Goal: Task Accomplishment & Management: Use online tool/utility

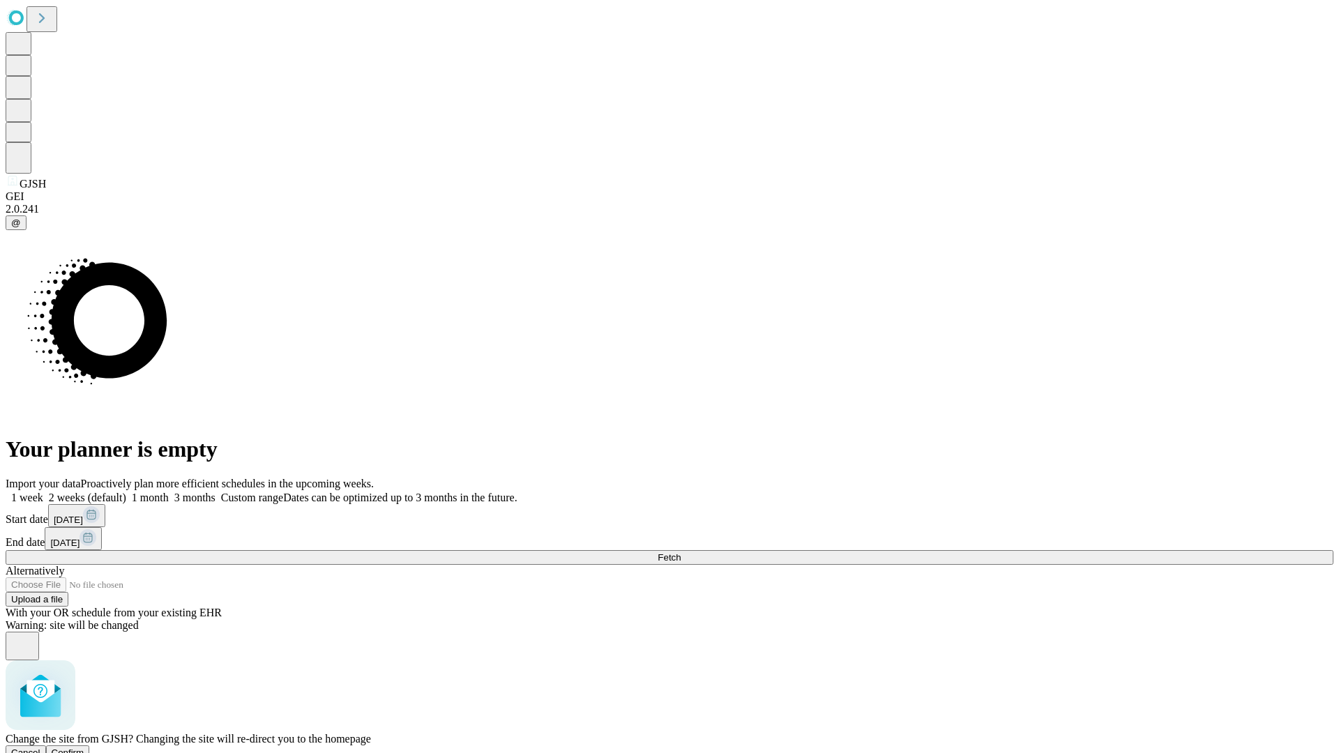
click at [84, 747] on span "Confirm" at bounding box center [68, 752] width 33 height 10
click at [43, 492] on label "1 week" at bounding box center [25, 498] width 38 height 12
click at [681, 552] on span "Fetch" at bounding box center [668, 557] width 23 height 10
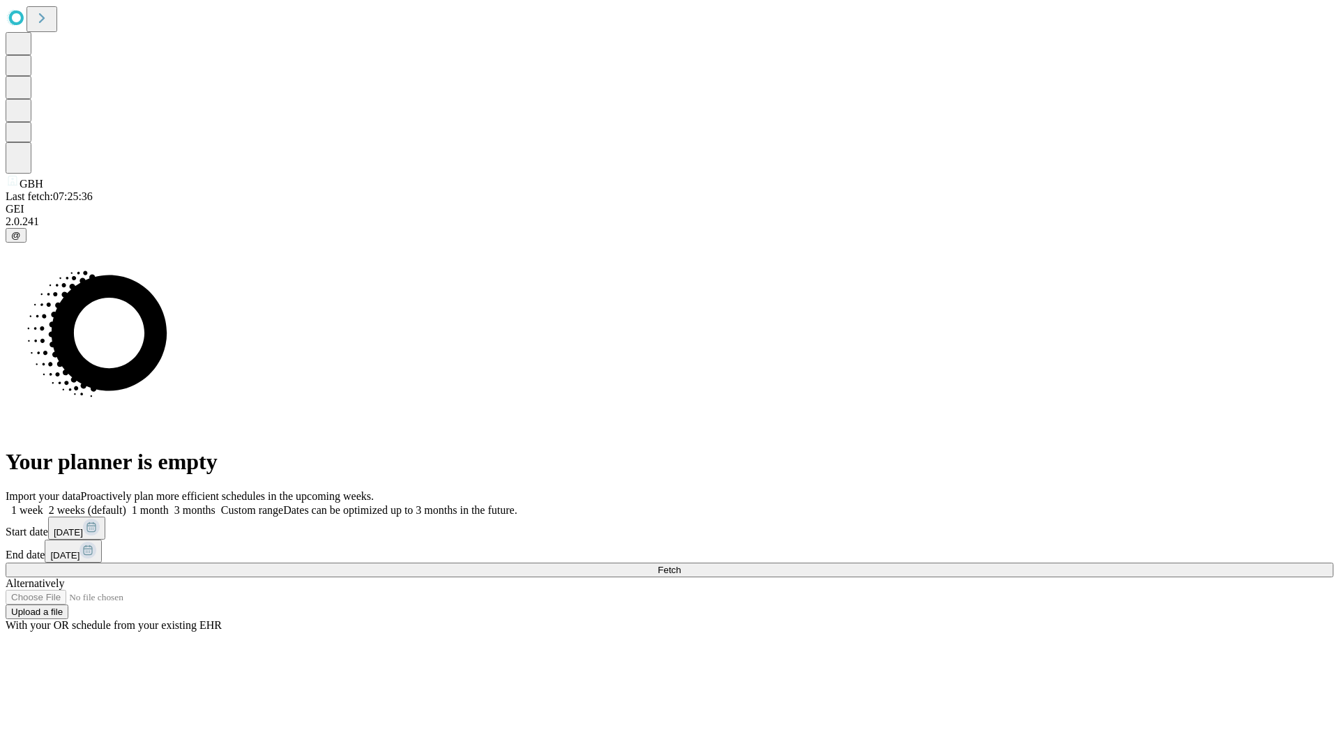
click at [43, 504] on label "1 week" at bounding box center [25, 510] width 38 height 12
click at [681, 565] on span "Fetch" at bounding box center [668, 570] width 23 height 10
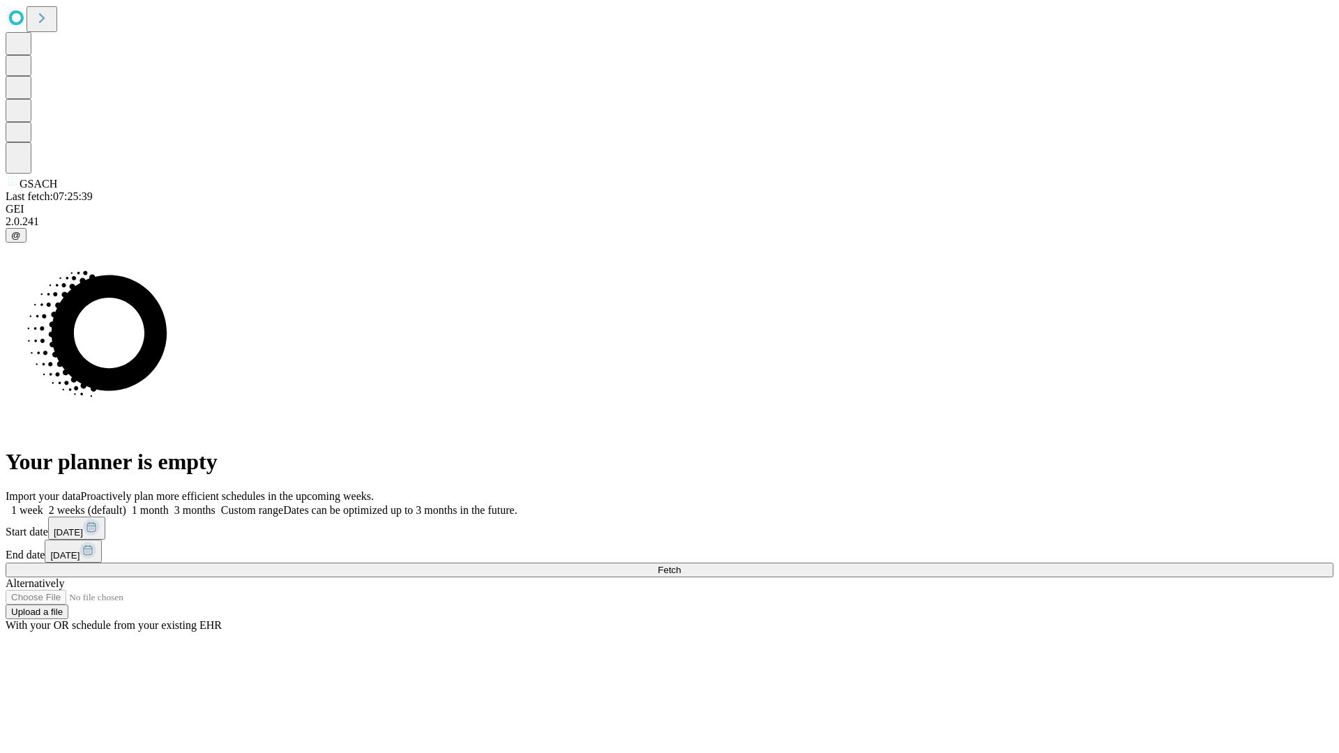
click at [43, 504] on label "1 week" at bounding box center [25, 510] width 38 height 12
click at [681, 565] on span "Fetch" at bounding box center [668, 570] width 23 height 10
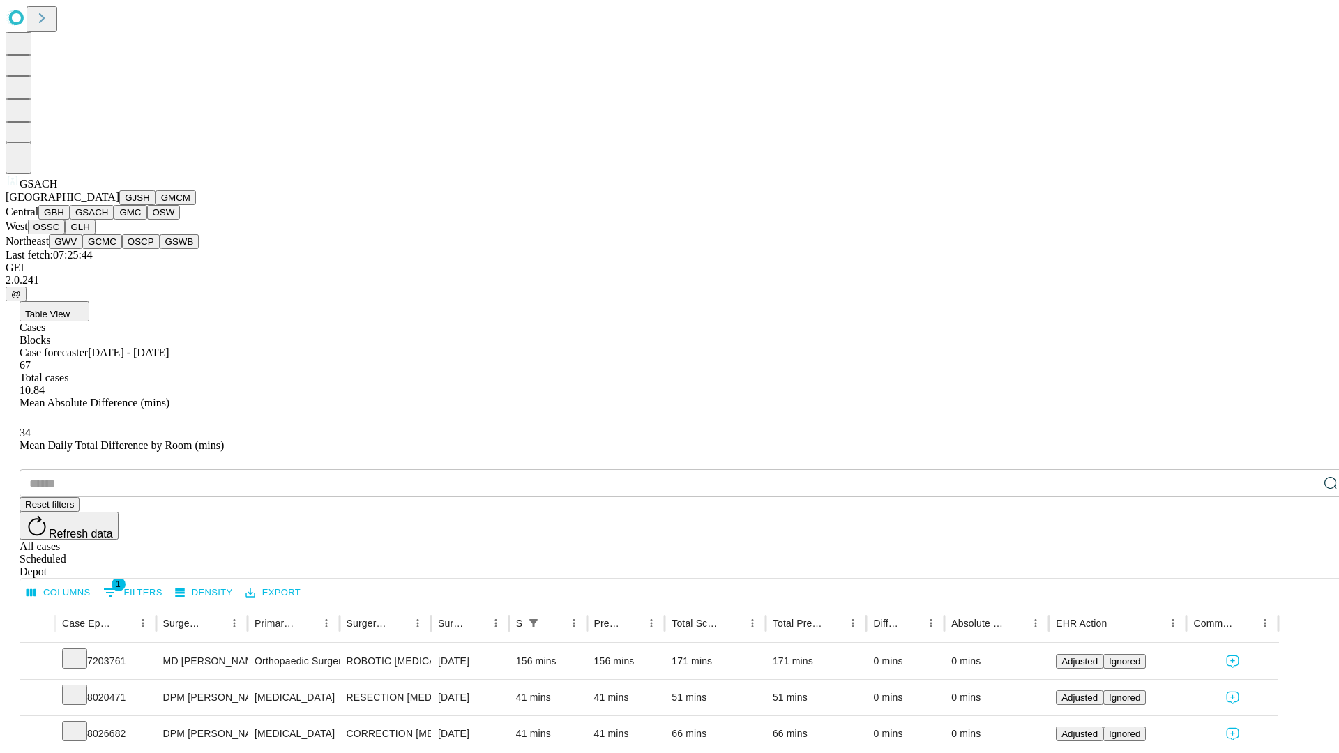
click at [114, 220] on button "GMC" at bounding box center [130, 212] width 33 height 15
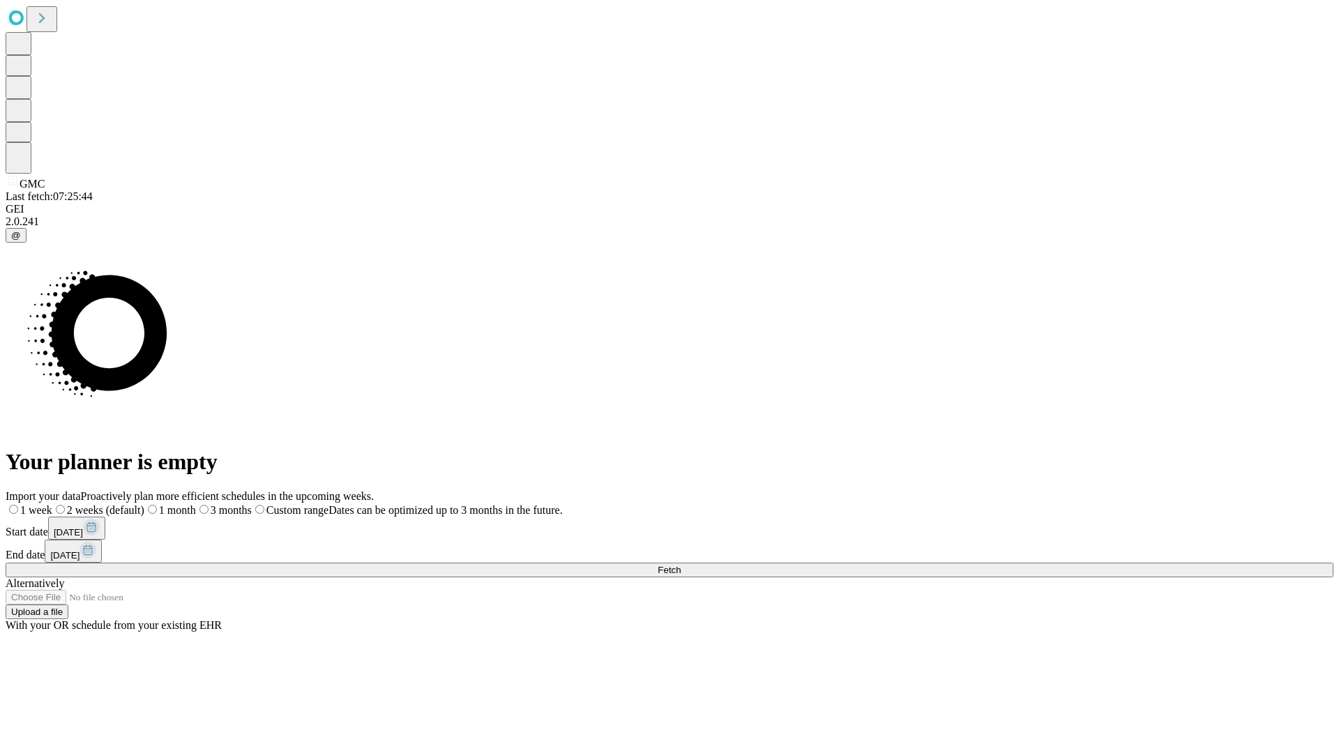
click at [681, 565] on span "Fetch" at bounding box center [668, 570] width 23 height 10
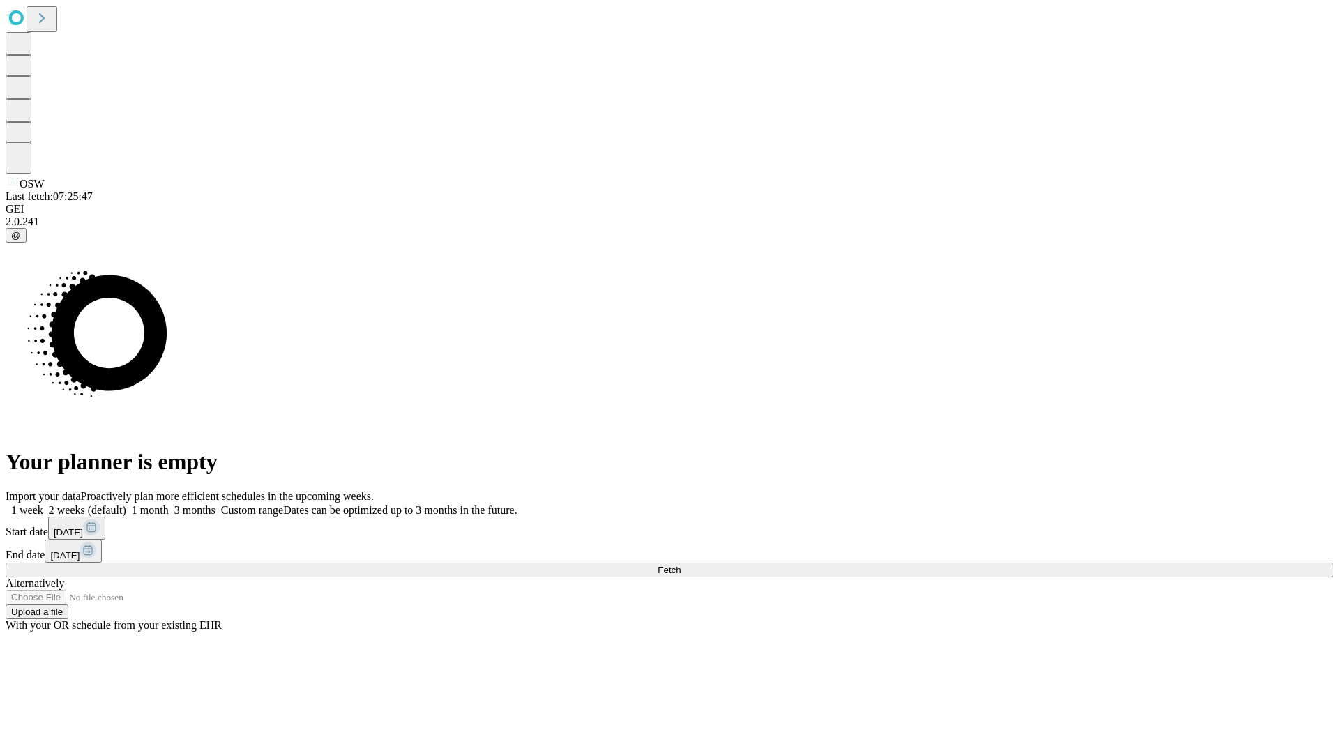
click at [681, 565] on span "Fetch" at bounding box center [668, 570] width 23 height 10
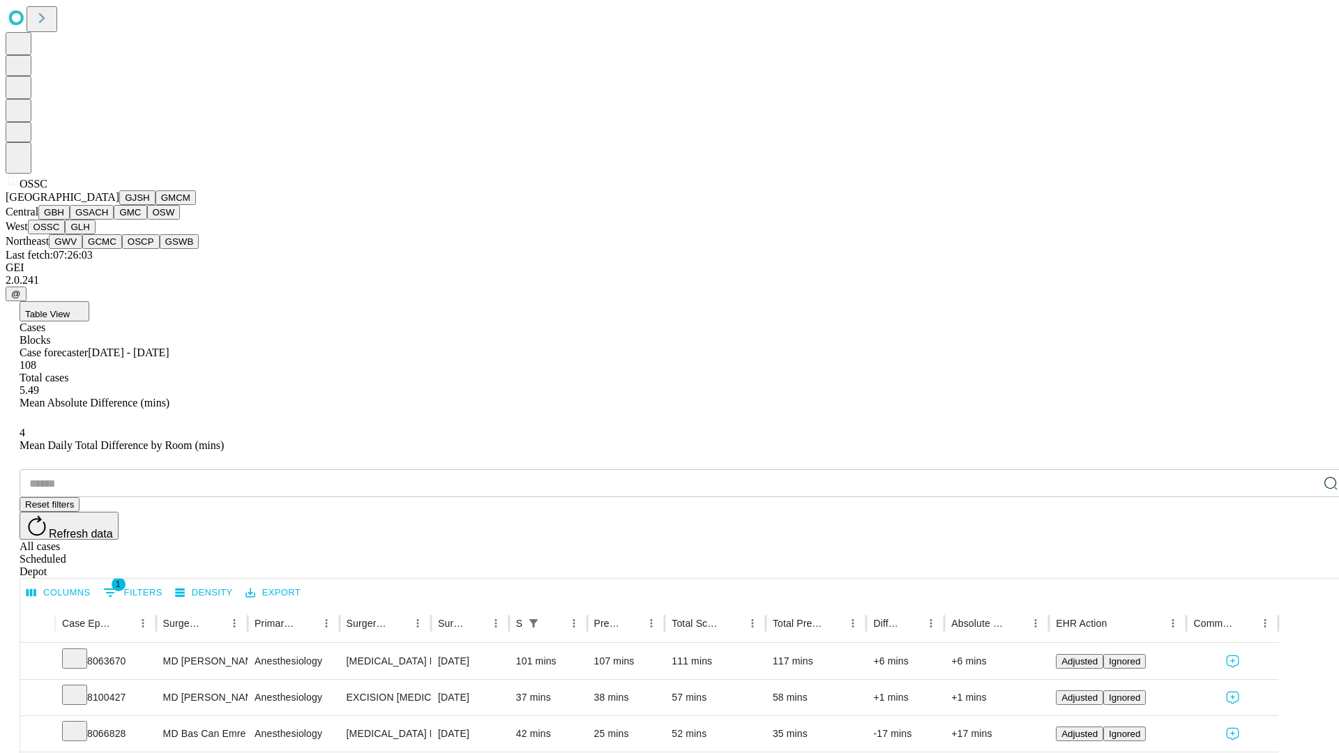
click at [95, 234] on button "GLH" at bounding box center [80, 227] width 30 height 15
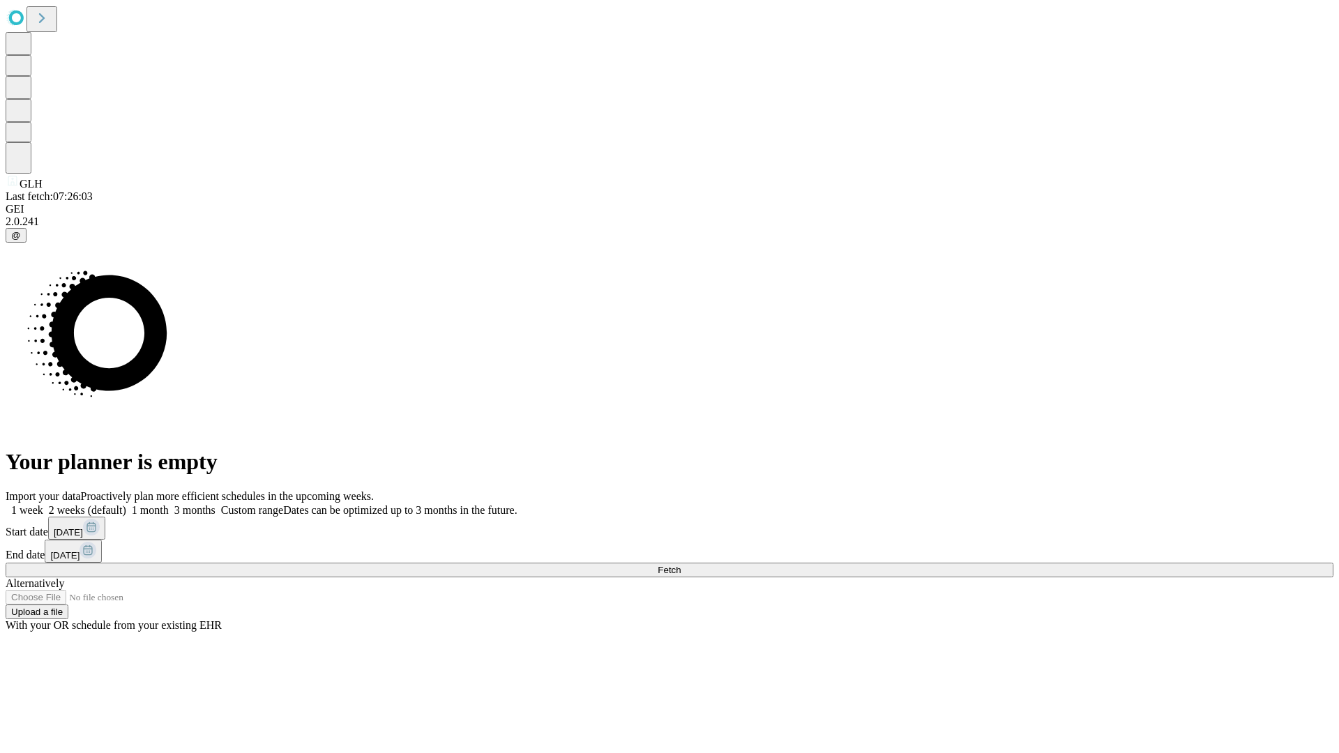
click at [43, 504] on label "1 week" at bounding box center [25, 510] width 38 height 12
click at [681, 565] on span "Fetch" at bounding box center [668, 570] width 23 height 10
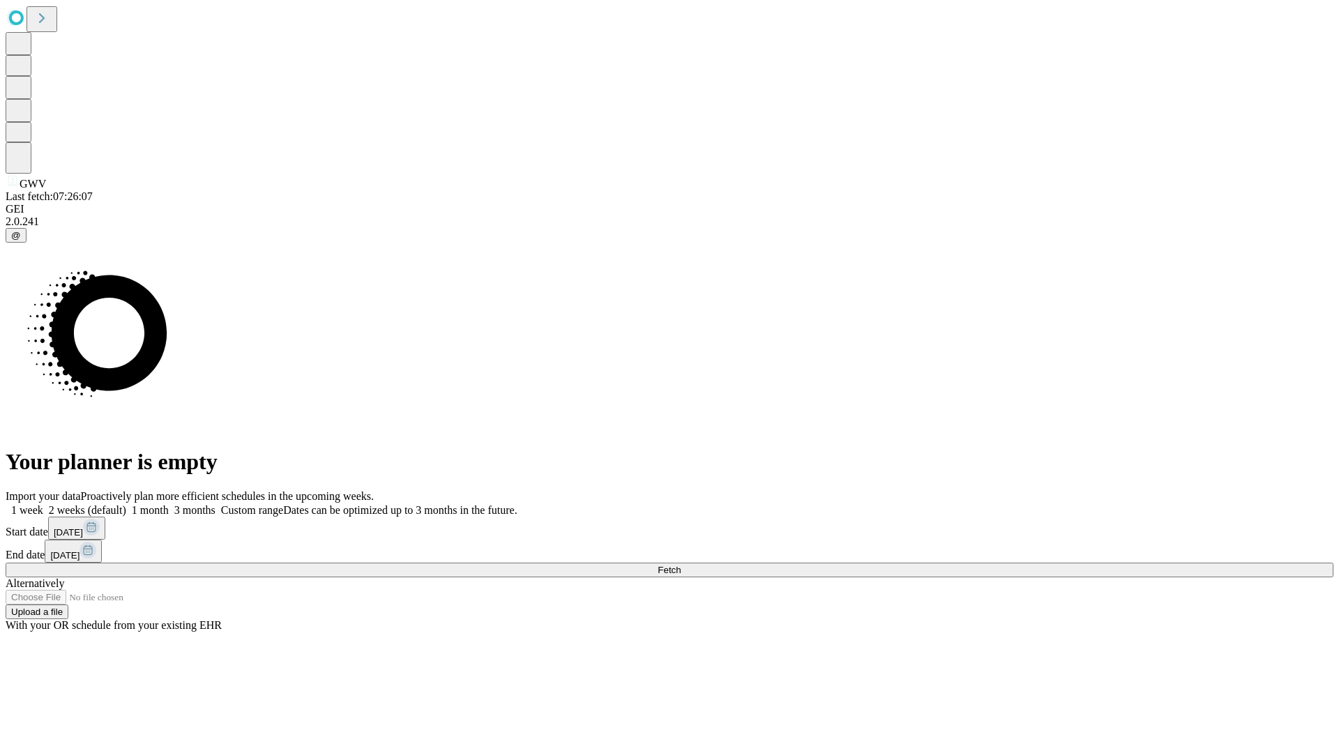
click at [43, 504] on label "1 week" at bounding box center [25, 510] width 38 height 12
click at [681, 565] on span "Fetch" at bounding box center [668, 570] width 23 height 10
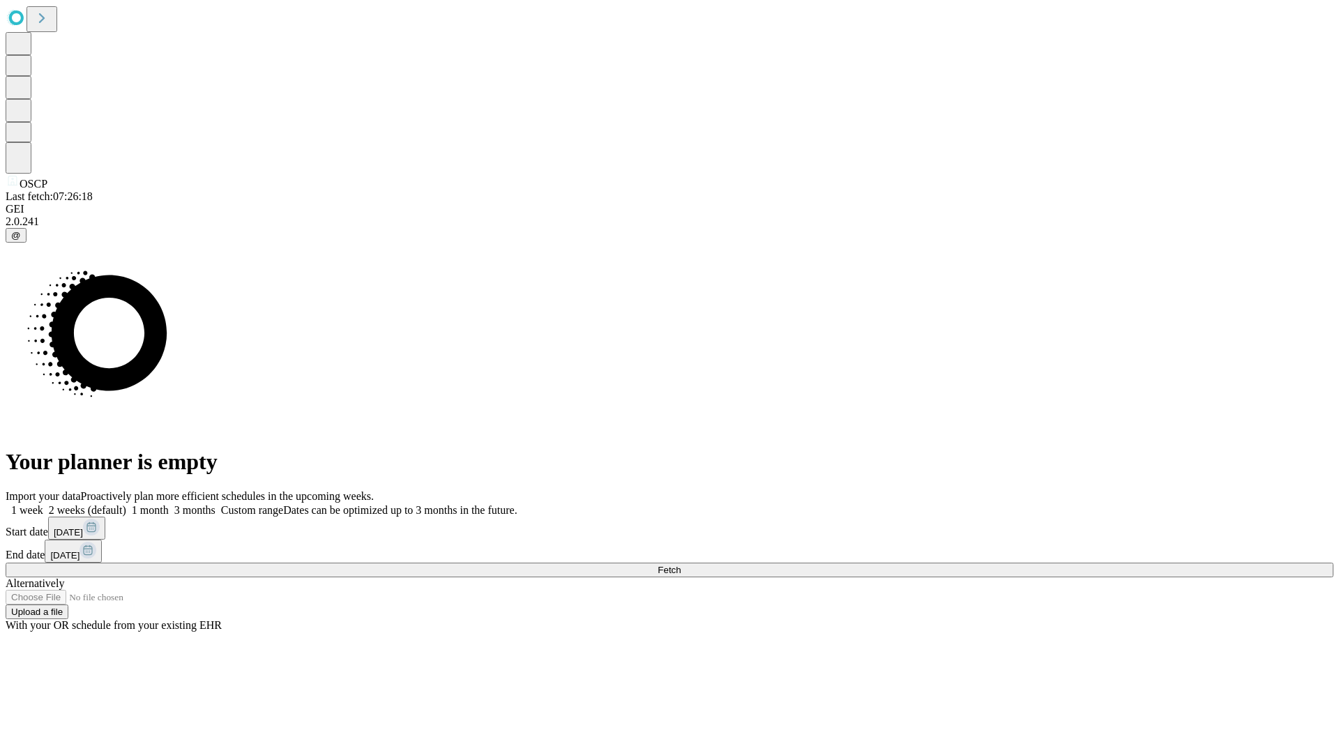
click at [43, 504] on label "1 week" at bounding box center [25, 510] width 38 height 12
click at [681, 565] on span "Fetch" at bounding box center [668, 570] width 23 height 10
